Goal: Transaction & Acquisition: Register for event/course

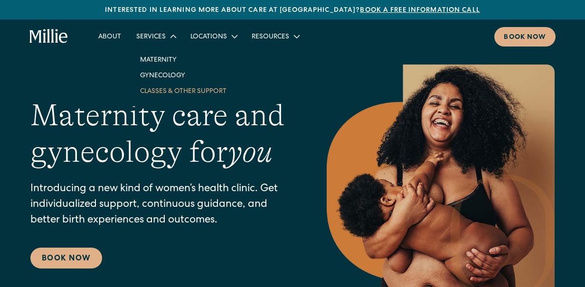
click at [170, 94] on link "Classes & Other Support" at bounding box center [183, 91] width 102 height 16
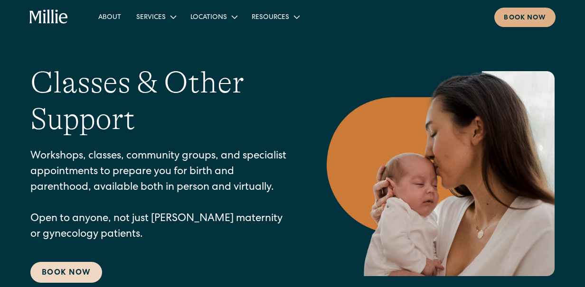
click at [49, 280] on link "Book Now" at bounding box center [66, 272] width 72 height 21
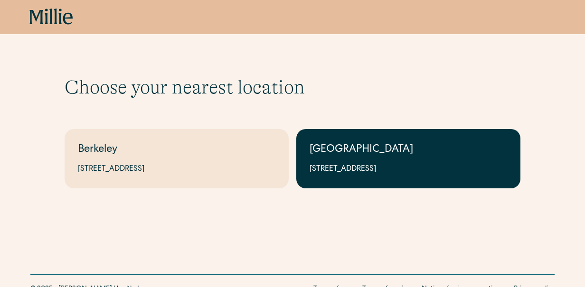
click at [352, 157] on div "[GEOGRAPHIC_DATA]" at bounding box center [407, 150] width 197 height 16
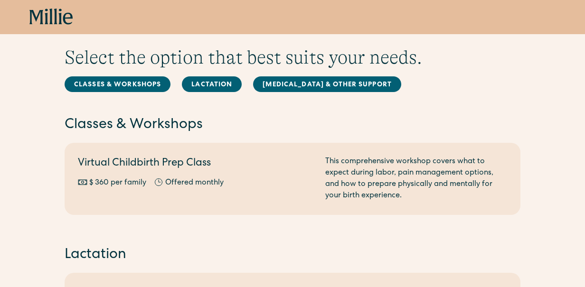
scroll to position [30, 0]
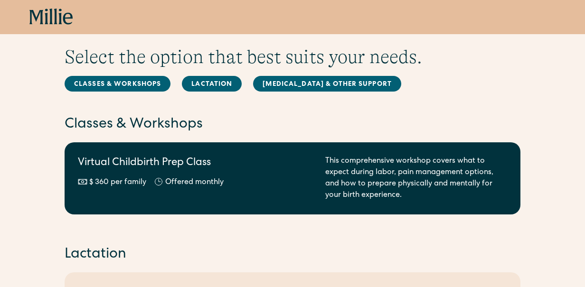
click at [394, 170] on div "This comprehensive workshop covers what to expect during labor, pain management…" at bounding box center [416, 179] width 182 height 46
